Goal: Navigation & Orientation: Understand site structure

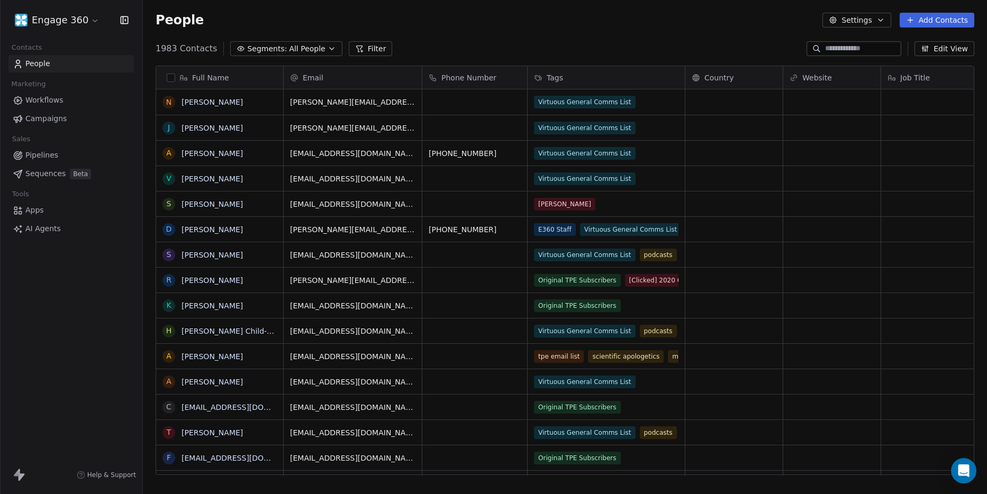
scroll to position [427, 836]
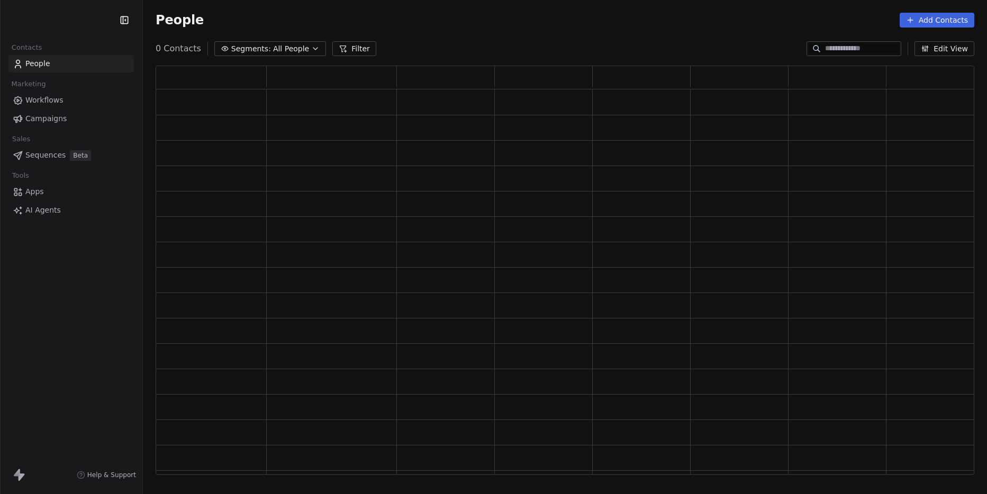
scroll to position [402, 810]
click at [43, 105] on span "Workflows" at bounding box center [44, 100] width 38 height 11
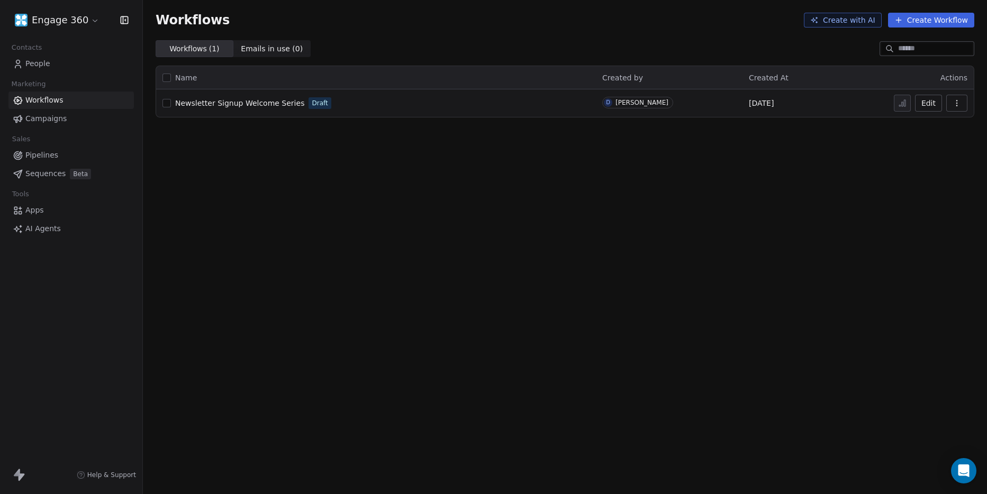
click at [48, 119] on span "Campaigns" at bounding box center [45, 118] width 41 height 11
